Goal: Task Accomplishment & Management: Use online tool/utility

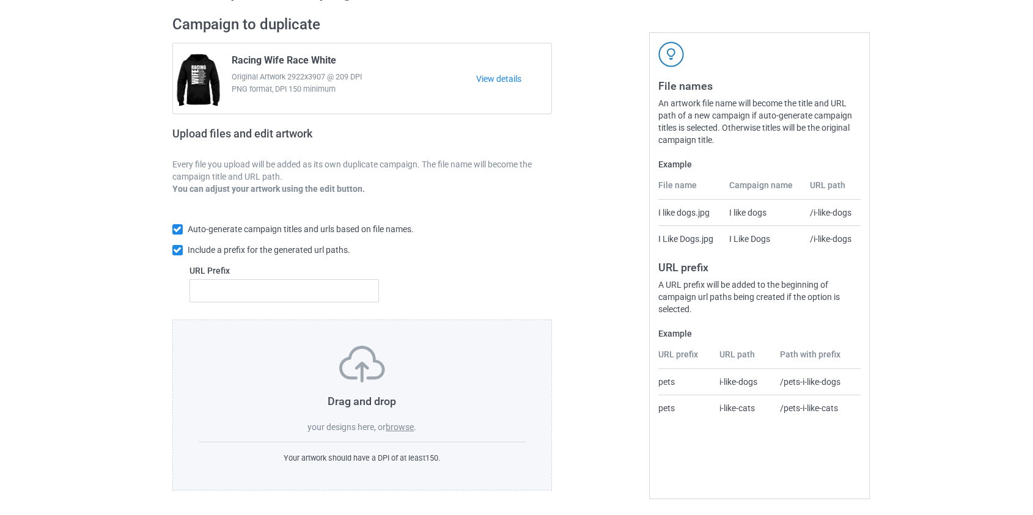
scroll to position [79, 0]
click at [399, 420] on div "Drag and drop your designs here, or browse ." at bounding box center [363, 388] width 328 height 87
click at [408, 428] on label "browse" at bounding box center [400, 427] width 28 height 10
click at [0, 0] on input "browse" at bounding box center [0, 0] width 0 height 0
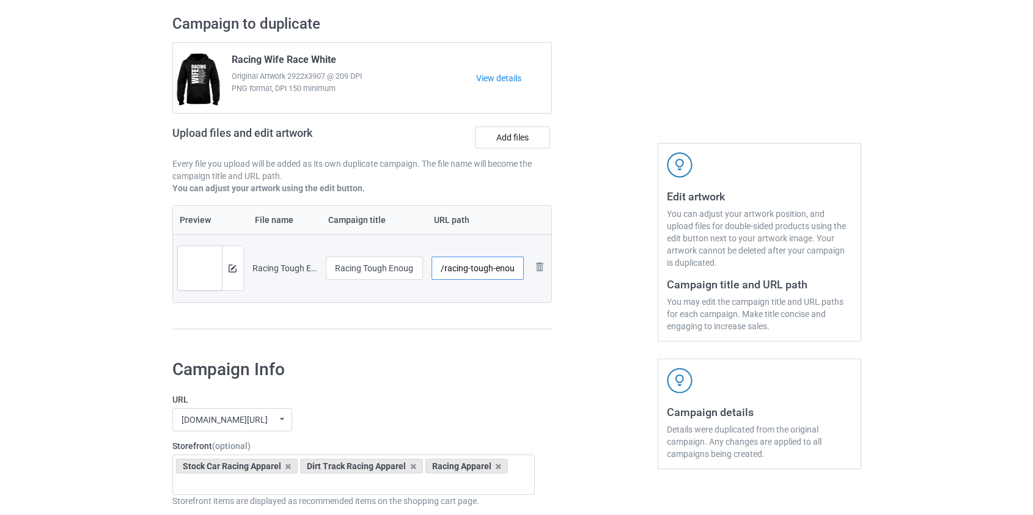
click at [492, 268] on input "/racing-tough-enough-to-be-a-race-wife" at bounding box center [478, 268] width 92 height 23
drag, startPoint x: 492, startPoint y: 269, endPoint x: 595, endPoint y: 267, distance: 103.3
click at [595, 267] on div "Campaign to duplicate Racing Wife Race White Original Artwork 2922x3907 @ 209 D…" at bounding box center [517, 178] width 706 height 344
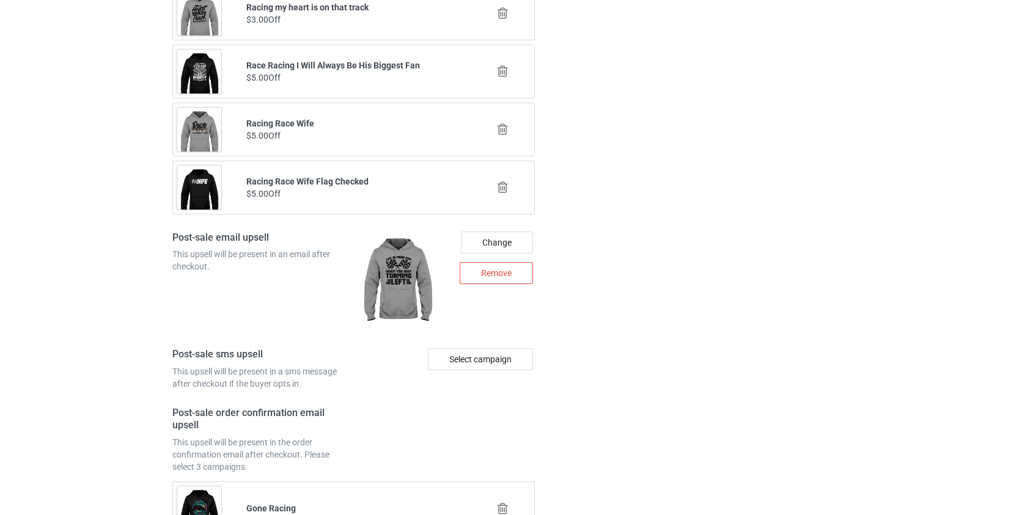
scroll to position [1737, 0]
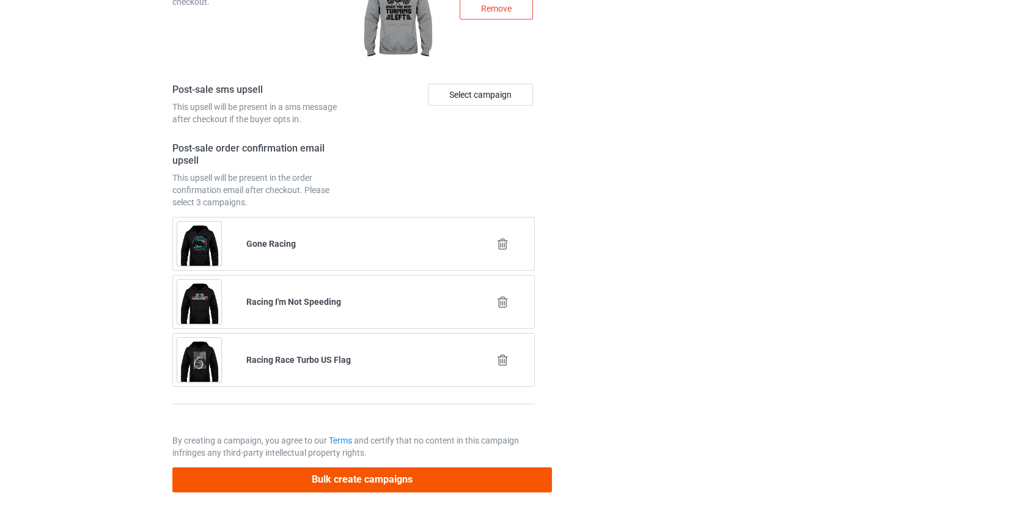
type input "/racewife-tough"
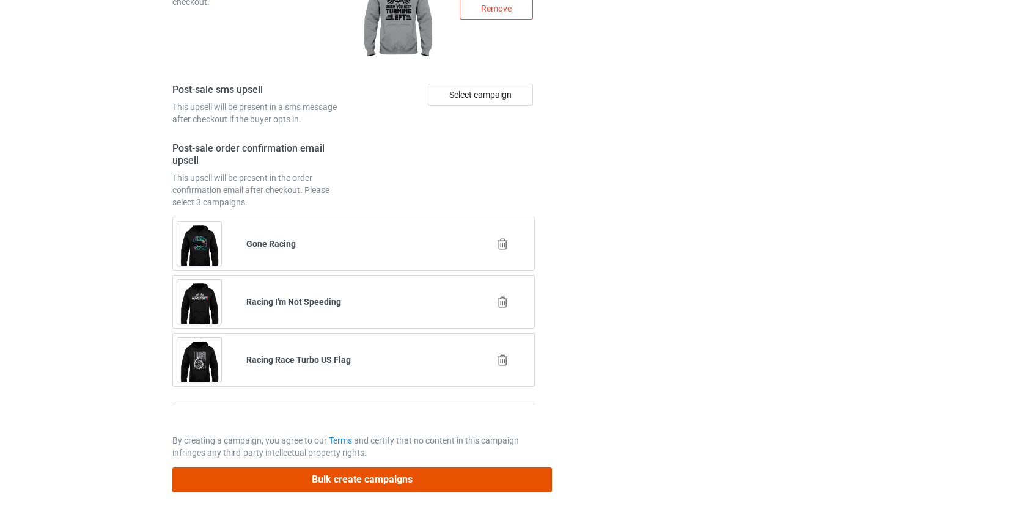
click at [349, 477] on button "Bulk create campaigns" at bounding box center [362, 480] width 380 height 25
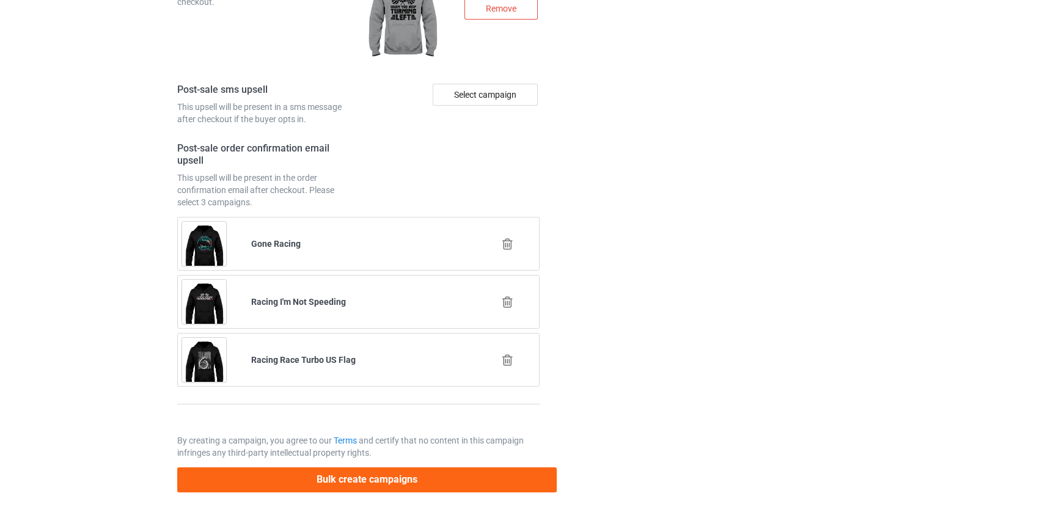
scroll to position [0, 0]
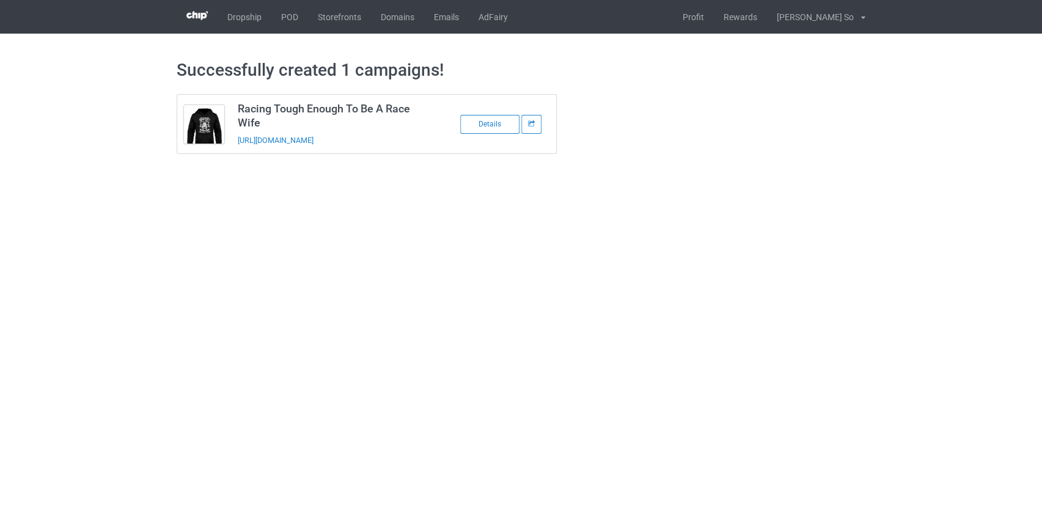
drag, startPoint x: 309, startPoint y: 140, endPoint x: 329, endPoint y: 146, distance: 20.5
click at [328, 146] on div "[URL][DOMAIN_NAME]" at bounding box center [323, 140] width 171 height 13
click at [288, 14] on link "POD" at bounding box center [289, 17] width 37 height 34
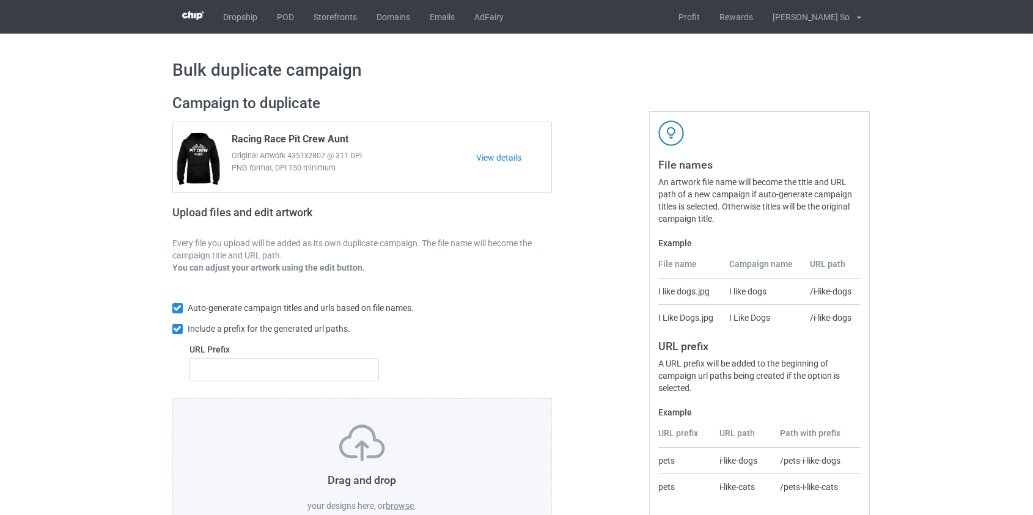
click at [407, 509] on label "browse" at bounding box center [400, 506] width 28 height 10
click at [0, 0] on input "browse" at bounding box center [0, 0] width 0 height 0
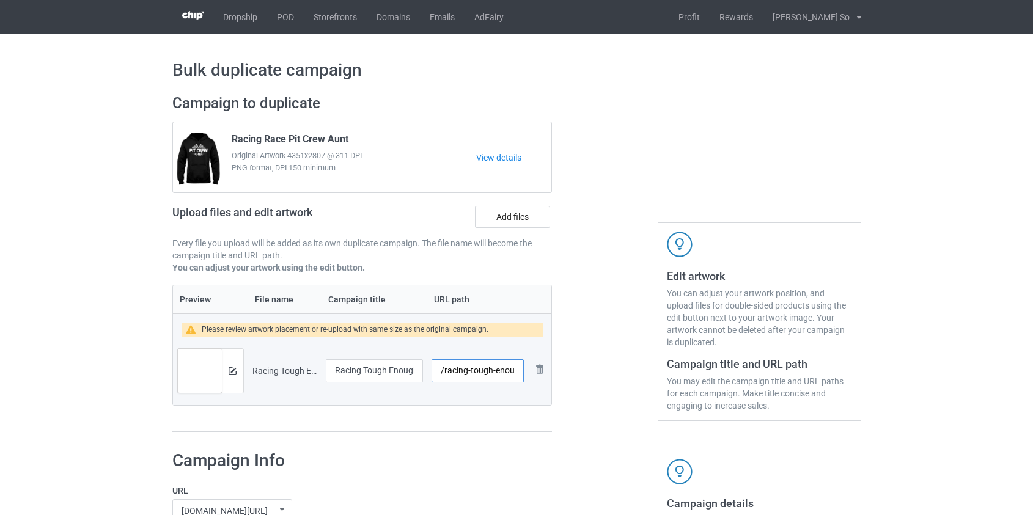
scroll to position [0, 73]
drag, startPoint x: 492, startPoint y: 373, endPoint x: 813, endPoint y: 367, distance: 321.0
click at [819, 377] on div "Campaign to duplicate Racing Race Pit Crew Aunt Original Artwork 4351x2807 @ 31…" at bounding box center [517, 264] width 706 height 356
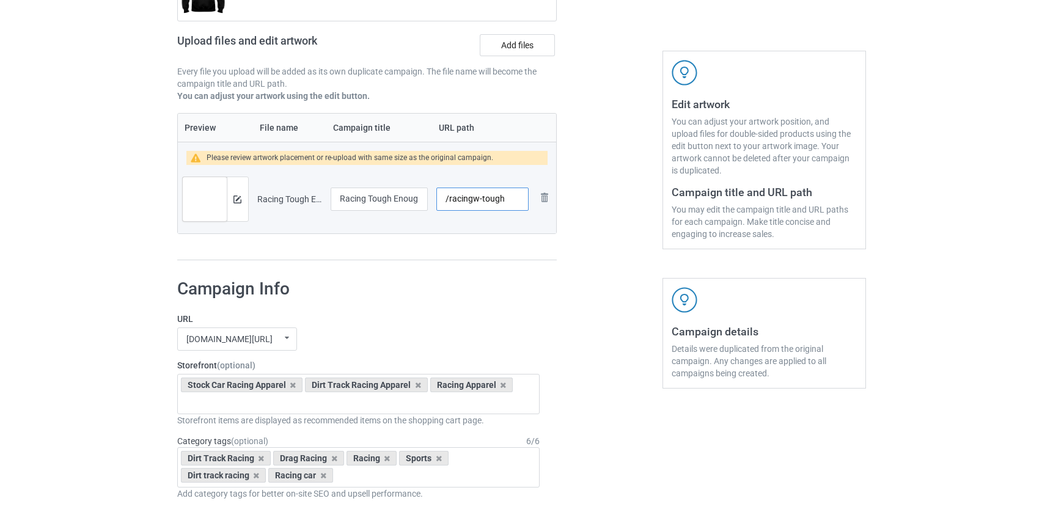
scroll to position [55, 0]
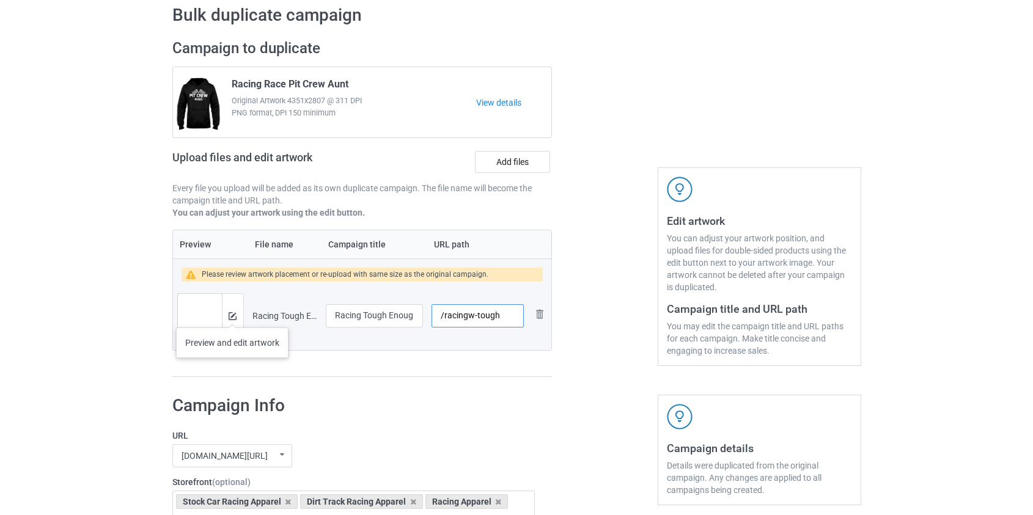
type input "/racingw-tough"
click at [232, 315] on img at bounding box center [233, 316] width 8 height 8
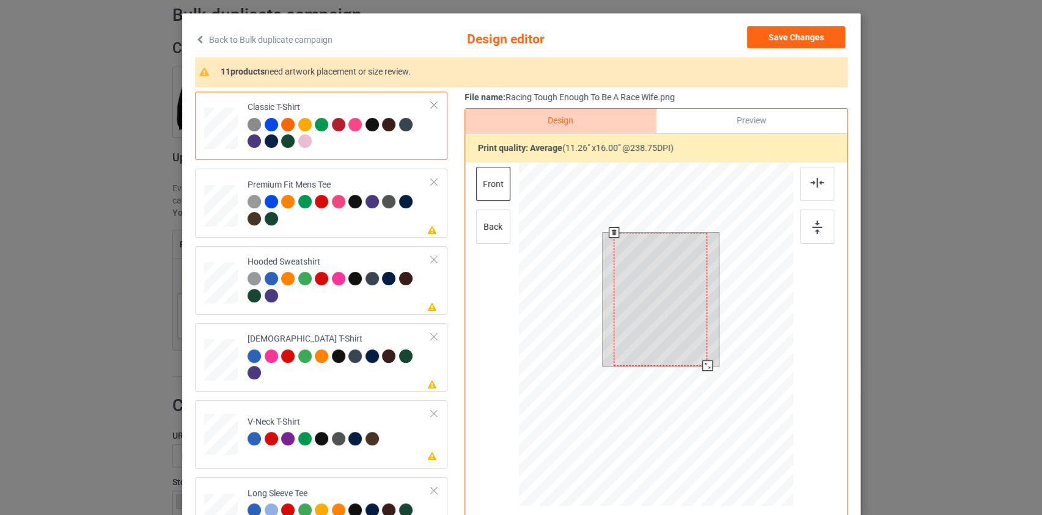
click at [715, 386] on div at bounding box center [655, 336] width 275 height 347
click at [805, 35] on button "Save Changes" at bounding box center [796, 37] width 98 height 22
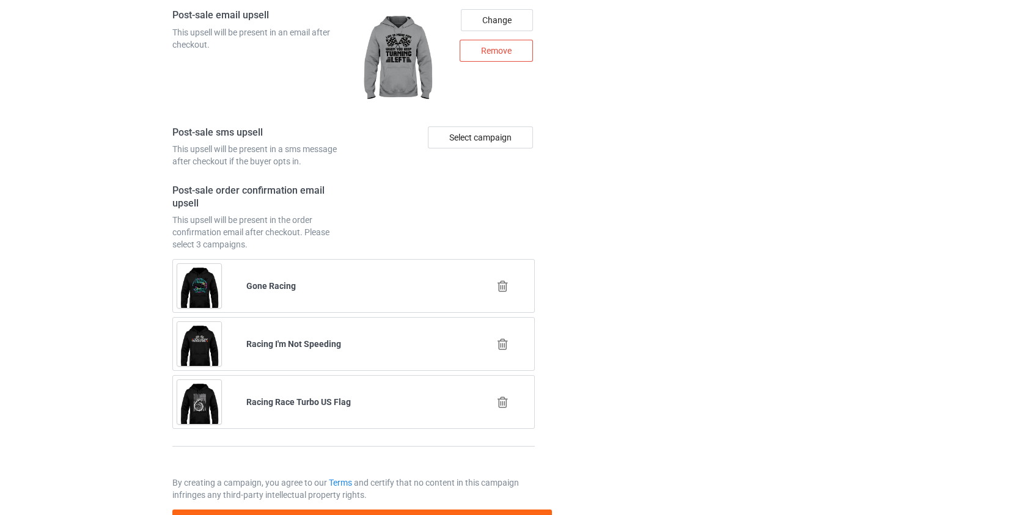
scroll to position [1748, 0]
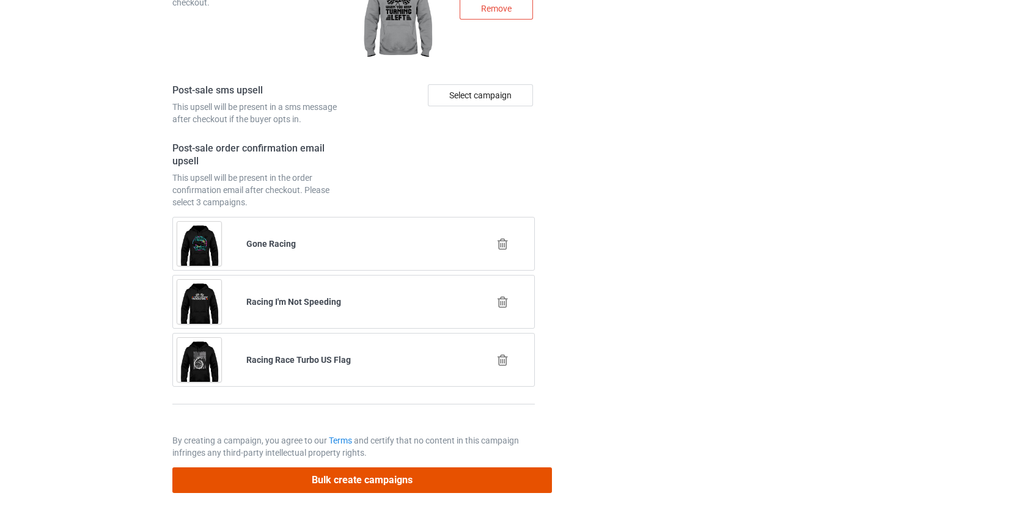
click at [317, 483] on button "Bulk create campaigns" at bounding box center [362, 480] width 380 height 25
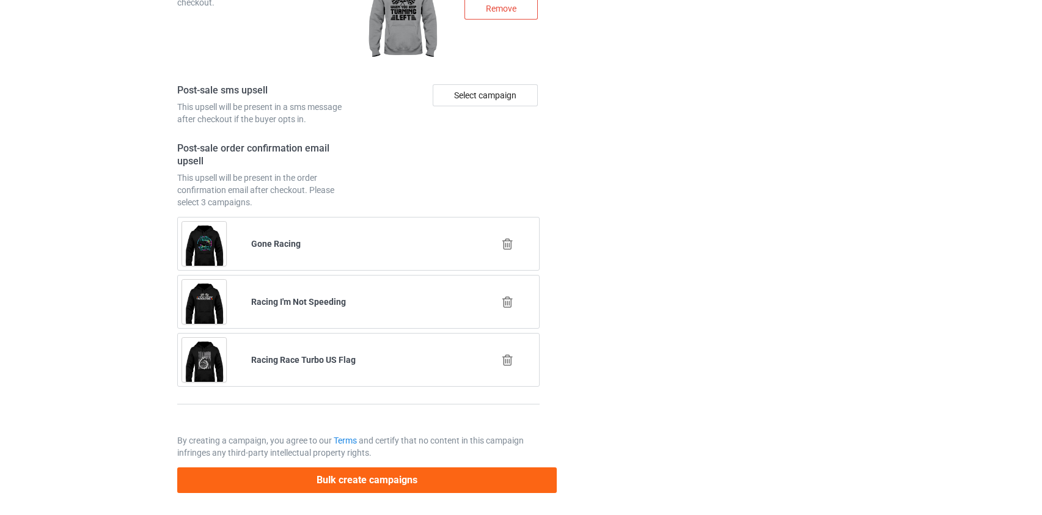
scroll to position [0, 0]
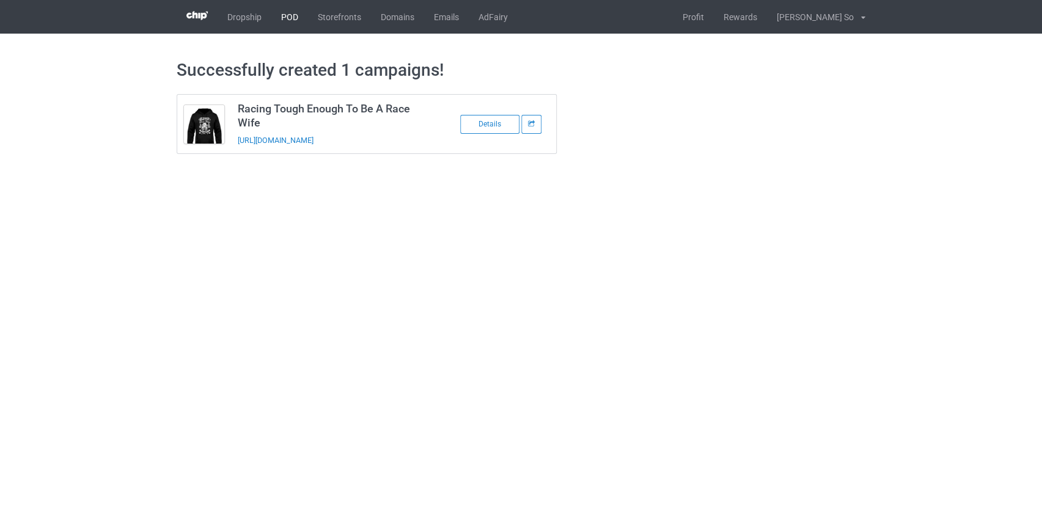
click at [291, 18] on link "POD" at bounding box center [289, 17] width 37 height 34
